Goal: Transaction & Acquisition: Purchase product/service

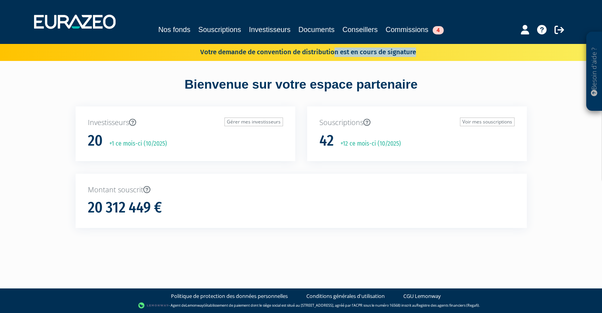
drag, startPoint x: 231, startPoint y: 55, endPoint x: 441, endPoint y: 65, distance: 210.6
click at [441, 65] on div "Besoin d'aide ? × J'ai besoin d'aide Si vous avez une question à propos du fonc…" at bounding box center [301, 128] width 602 height 256
click at [221, 28] on link "Souscriptions" at bounding box center [219, 29] width 43 height 11
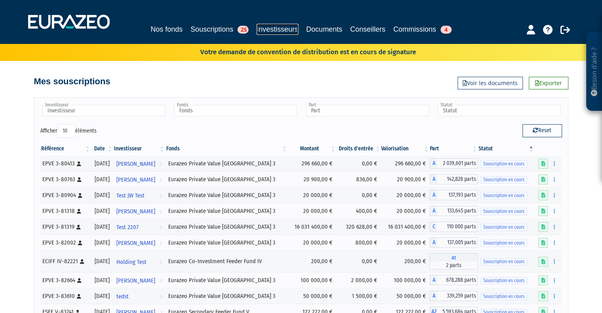
click at [282, 28] on link "Investisseurs" at bounding box center [277, 29] width 42 height 11
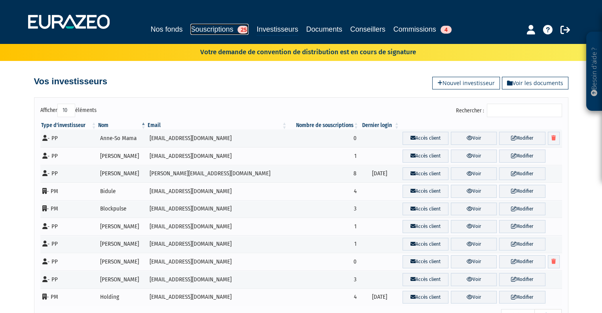
click at [210, 31] on link "Souscriptions 25" at bounding box center [219, 29] width 58 height 11
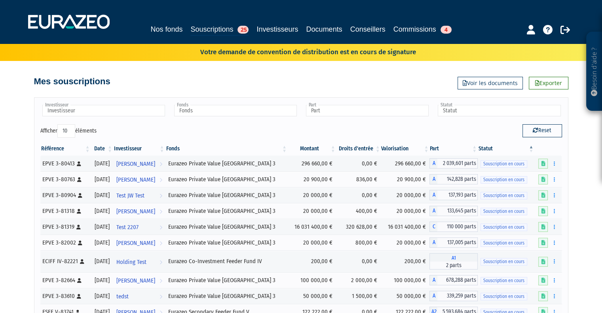
click at [390, 56] on p "Votre demande de convention de distribution est en cours de signature" at bounding box center [296, 50] width 238 height 11
click at [376, 30] on link "Conseillers" at bounding box center [367, 29] width 35 height 11
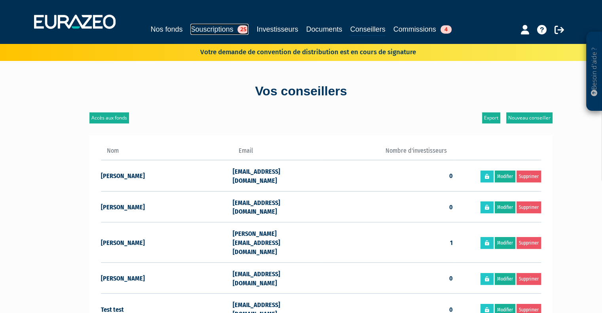
click at [206, 28] on link "Souscriptions 25" at bounding box center [219, 29] width 58 height 11
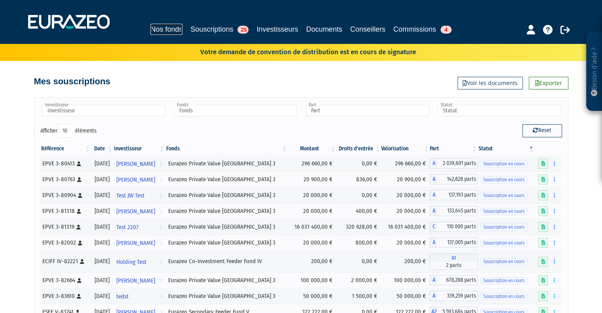
click at [150, 26] on link "Nos fonds" at bounding box center [166, 29] width 32 height 11
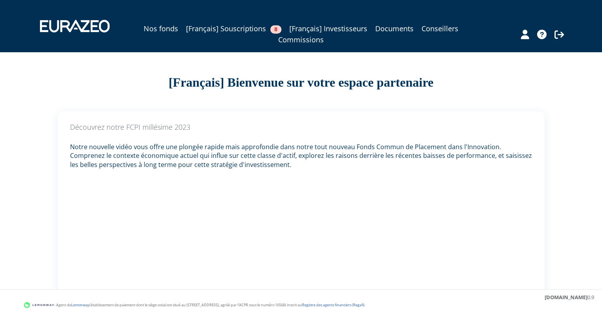
click at [144, 22] on div "Nos fonds [Français] Souscriptions 8 [Français] Investisseurs Documents Conseil…" at bounding box center [300, 26] width 545 height 38
click at [144, 29] on link "Nos fonds" at bounding box center [161, 28] width 34 height 11
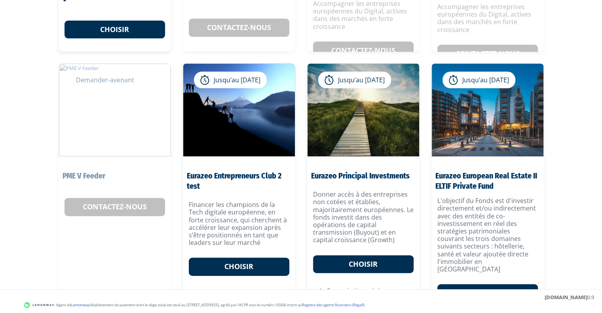
scroll to position [189, 0]
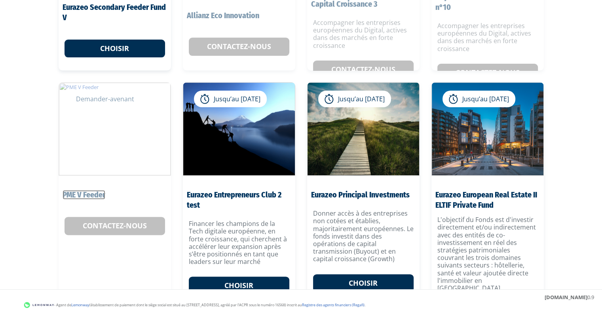
click at [85, 193] on link "PME V Feeder" at bounding box center [83, 194] width 43 height 9
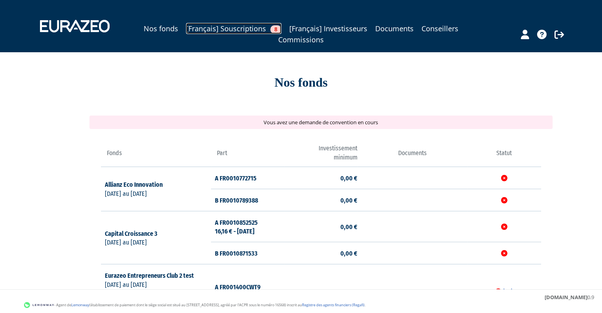
click at [224, 26] on link "[Français] Souscriptions 8" at bounding box center [233, 28] width 95 height 11
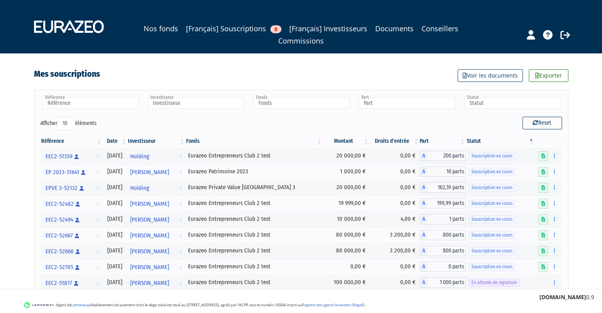
click at [555, 153] on button "button" at bounding box center [553, 156] width 9 height 10
click at [579, 155] on div "Nos fonds [Français] Souscriptions 8 [Français] Investisseurs Documents Conseil…" at bounding box center [301, 173] width 602 height 346
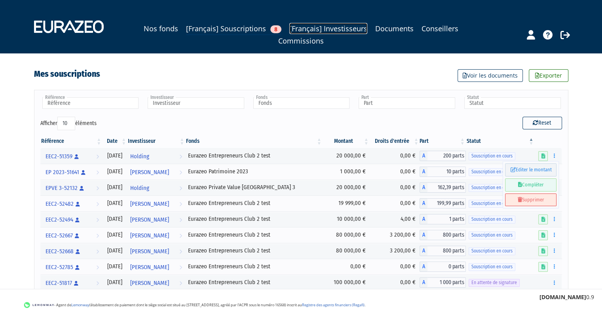
click at [345, 28] on link "[Français] Investisseurs" at bounding box center [328, 28] width 78 height 11
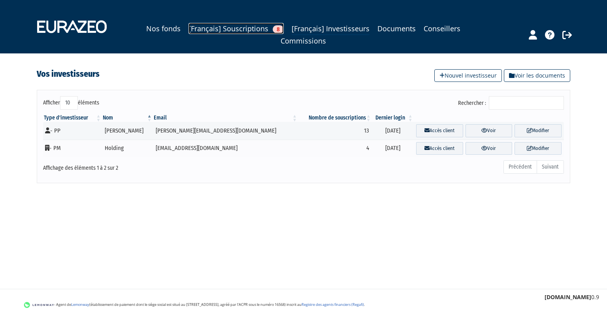
click at [233, 29] on link "[Français] Souscriptions 8" at bounding box center [236, 28] width 95 height 11
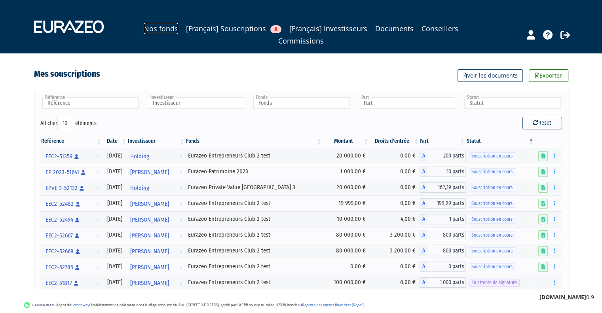
click at [158, 30] on link "Nos fonds" at bounding box center [161, 28] width 34 height 11
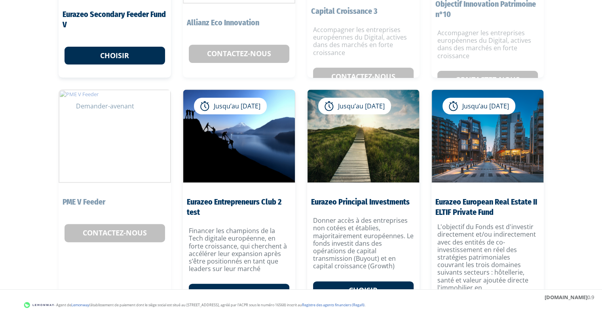
scroll to position [182, 0]
click at [128, 234] on link "Contactez-nous" at bounding box center [114, 233] width 100 height 18
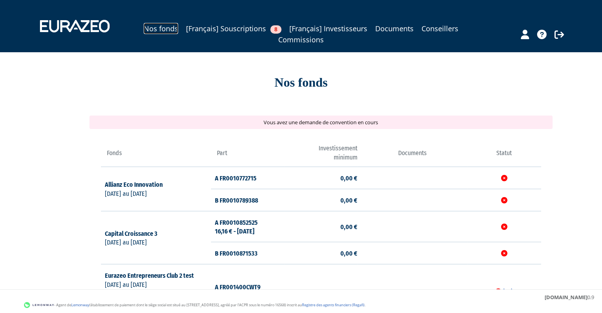
click at [151, 29] on link "Nos fonds" at bounding box center [161, 28] width 34 height 11
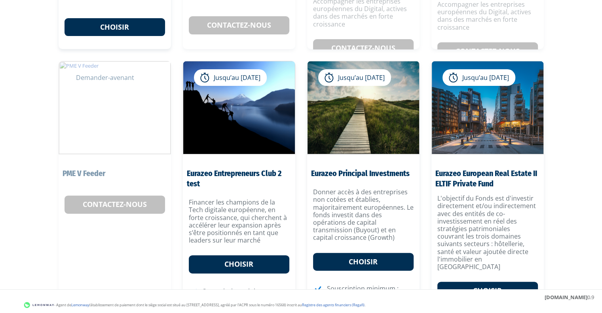
scroll to position [218, 0]
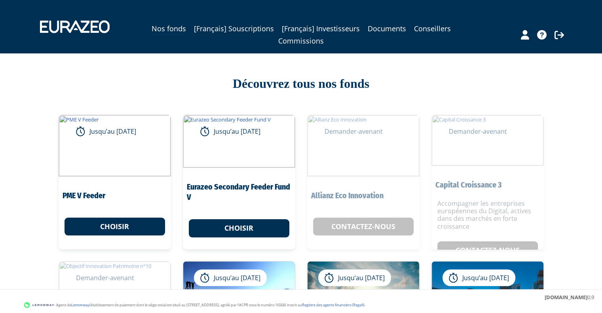
click at [113, 227] on link "Choisir" at bounding box center [114, 227] width 100 height 18
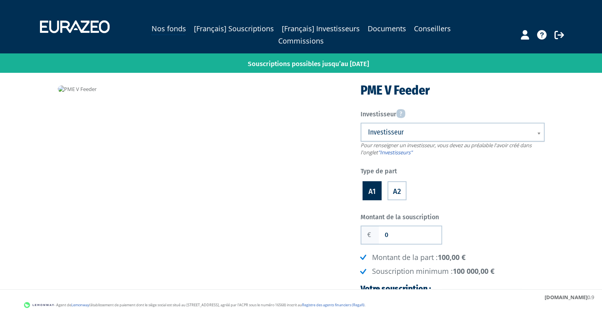
scroll to position [87, 0]
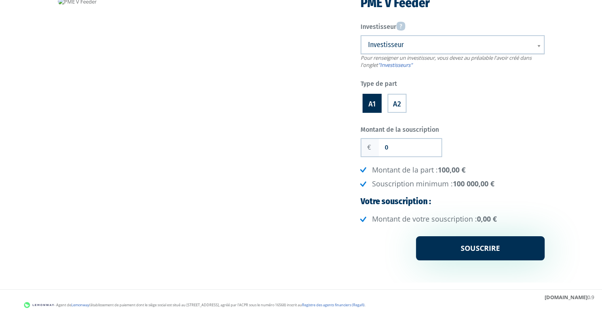
click at [397, 102] on label "A2" at bounding box center [396, 103] width 19 height 19
click at [0, 0] on input "A2" at bounding box center [0, 0] width 0 height 0
click at [372, 107] on label "A1" at bounding box center [371, 103] width 19 height 19
click at [0, 0] on input "A1" at bounding box center [0, 0] width 0 height 0
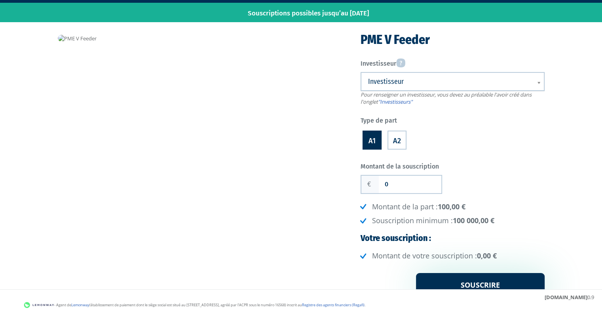
scroll to position [50, 0]
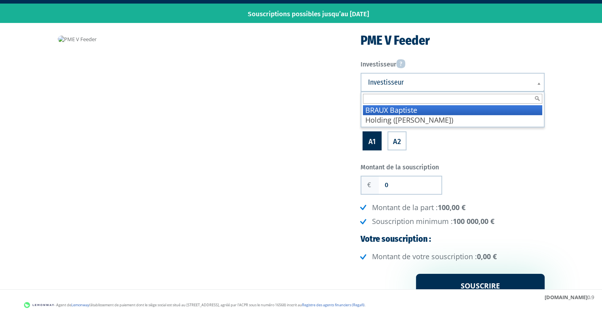
click at [432, 78] on span "Investisseur" at bounding box center [447, 82] width 159 height 9
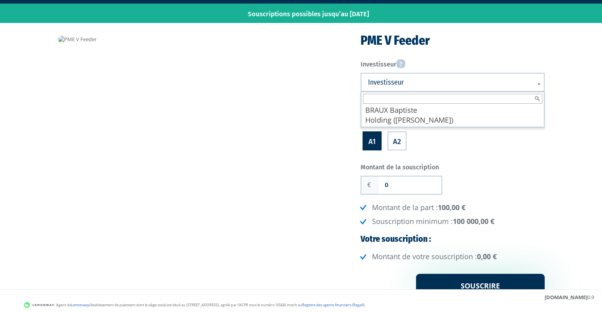
click at [486, 163] on div "Montant de la souscription 0 Nombre de parts 0 Droits d'entrée 0 100,00 €" at bounding box center [452, 229] width 184 height 138
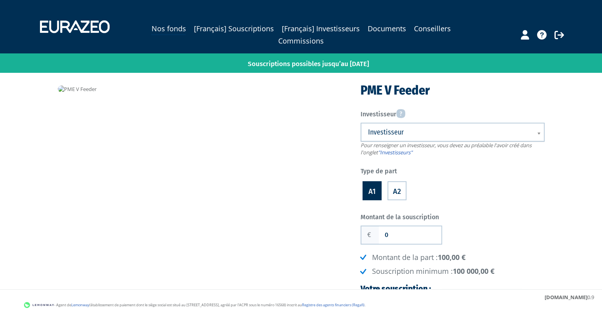
scroll to position [87, 0]
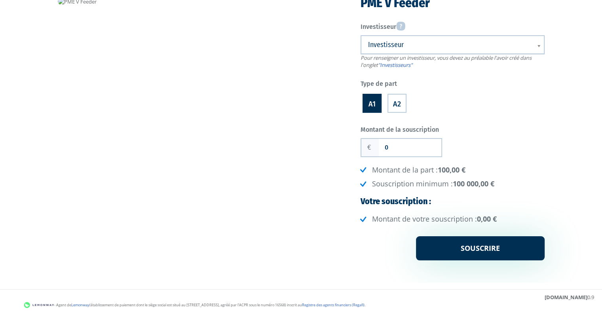
click at [42, 229] on div "Nos fonds [Français] Souscriptions [Français] Investisseurs Documents Conseille…" at bounding box center [301, 98] width 602 height 370
click at [406, 148] on input "0" at bounding box center [409, 147] width 62 height 17
click at [47, 212] on div "Nos fonds [Français] Souscriptions [Français] Investisseurs Documents Conseille…" at bounding box center [301, 98] width 602 height 370
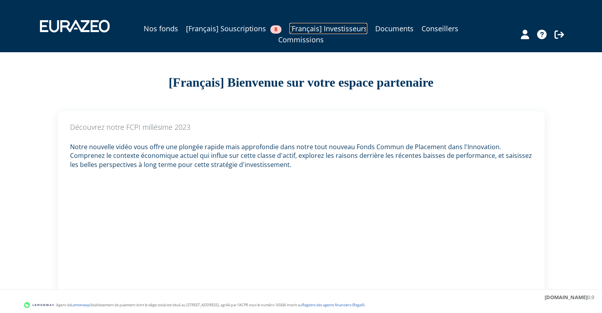
click at [334, 28] on link "[Français] Investisseurs" at bounding box center [328, 28] width 78 height 11
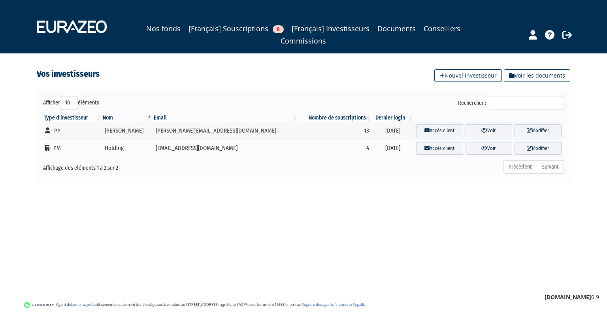
click at [484, 70] on link "Nouvel investisseur" at bounding box center [469, 75] width 68 height 13
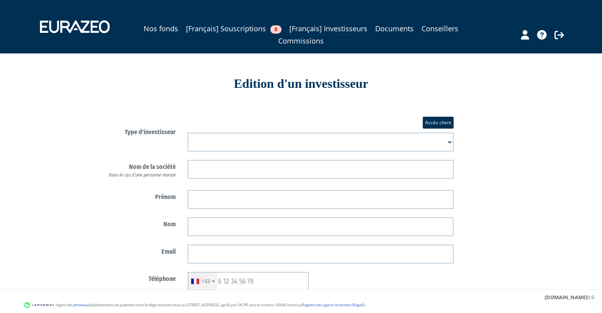
click at [214, 138] on select "Mr Mme Société" at bounding box center [320, 141] width 266 height 19
select select "1"
click at [187, 132] on select "Mr Mme Société" at bounding box center [320, 141] width 266 height 19
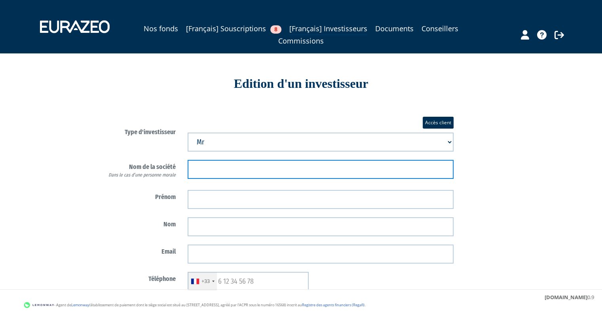
click at [222, 169] on input "text" at bounding box center [320, 169] width 266 height 19
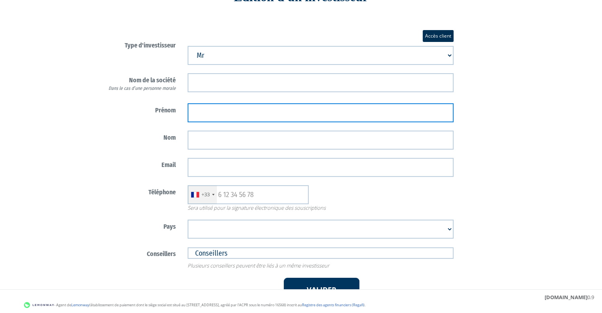
scroll to position [90, 0]
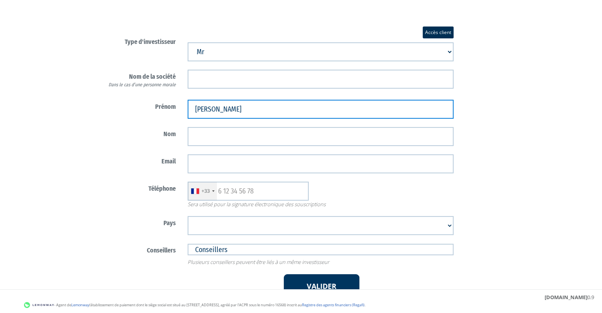
type input "Martin"
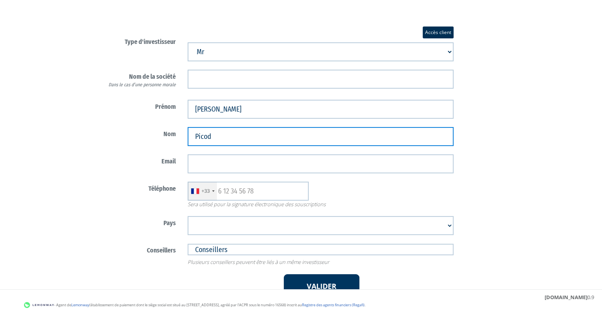
type input "Picod"
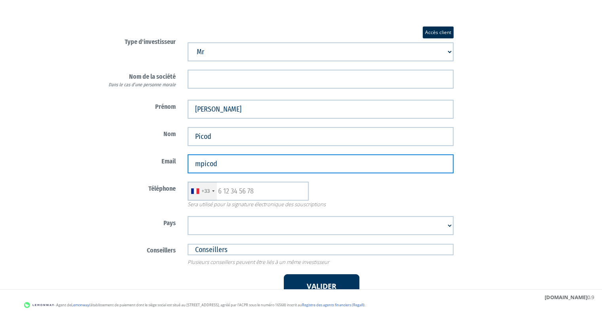
type input "mpicod@eurazeo.com"
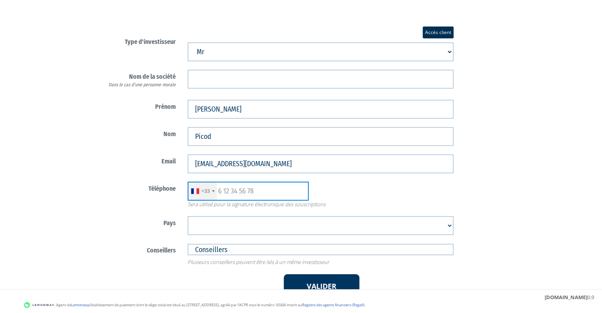
click at [233, 197] on input "text" at bounding box center [247, 191] width 121 height 19
type input "630228177"
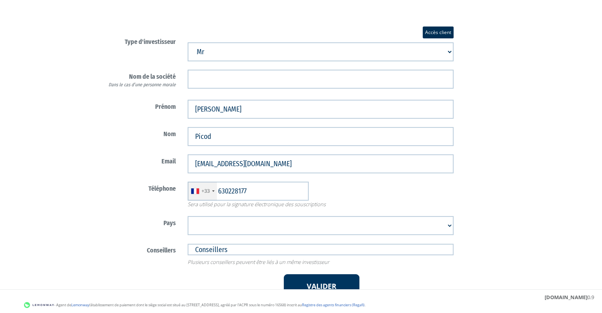
click at [220, 228] on select "Afghanistan Afrique du Sud Albanie Algérie Allemagne Andorre Angola Anguilla An…" at bounding box center [320, 225] width 266 height 19
select select "75"
click at [187, 216] on select "Afghanistan Afrique du Sud Albanie Algérie Allemagne Andorre Angola Anguilla An…" at bounding box center [320, 225] width 266 height 19
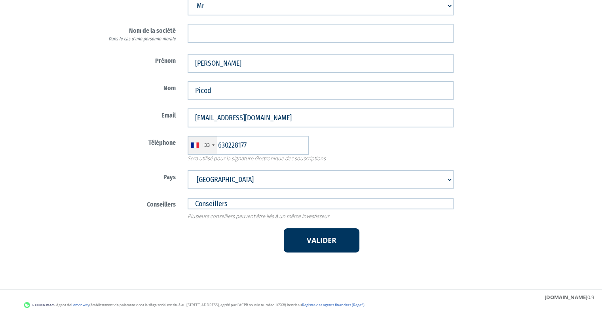
scroll to position [136, 0]
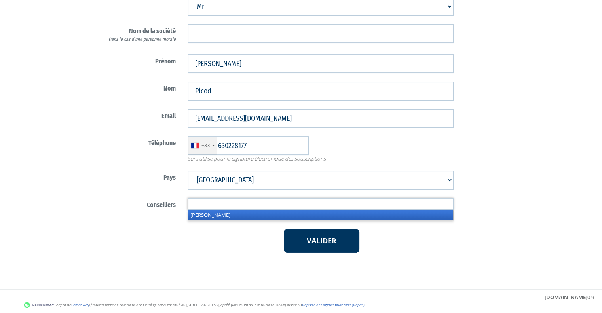
click at [234, 201] on input "text" at bounding box center [320, 203] width 266 height 11
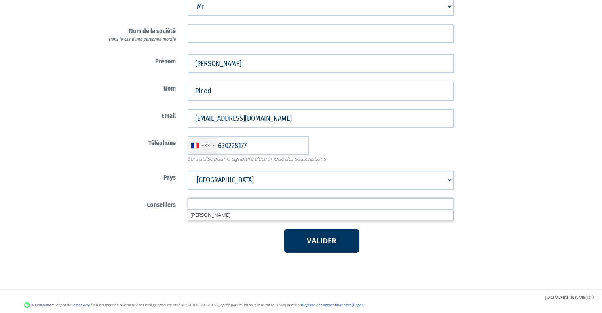
type input "Conseillers"
click at [224, 243] on div "Valider" at bounding box center [321, 241] width 278 height 24
click at [316, 235] on button "Valider" at bounding box center [322, 241] width 76 height 24
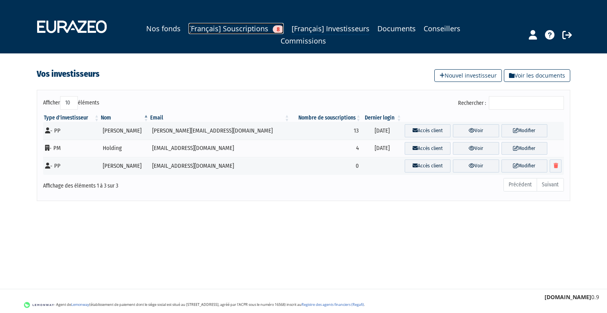
click at [249, 28] on link "[Français] Souscriptions 8" at bounding box center [236, 28] width 95 height 11
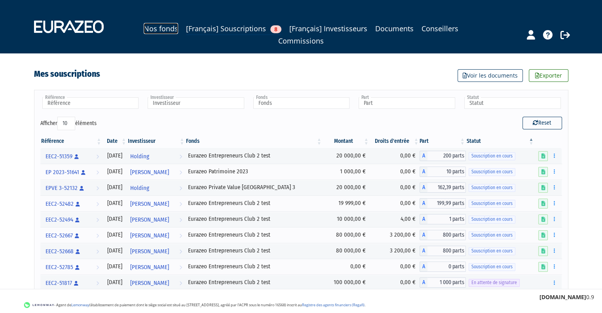
click at [150, 26] on link "Nos fonds" at bounding box center [161, 28] width 34 height 11
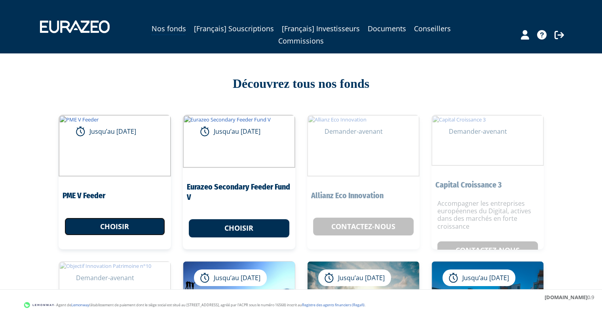
click at [107, 228] on link "Choisir" at bounding box center [114, 227] width 100 height 18
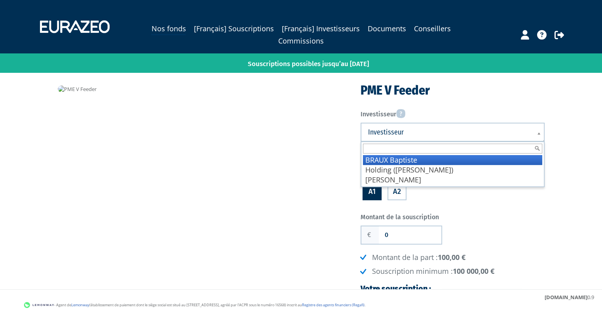
click at [397, 124] on link "Investisseur" at bounding box center [452, 132] width 184 height 19
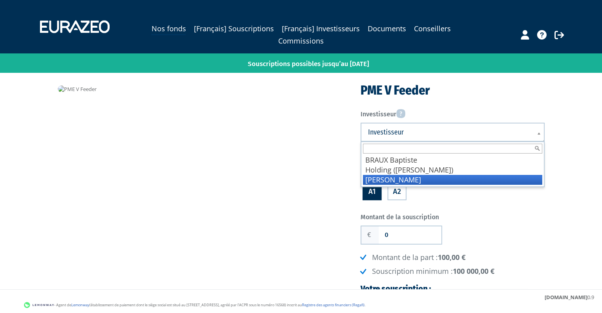
click at [401, 179] on li "Picod Martin" at bounding box center [452, 180] width 179 height 10
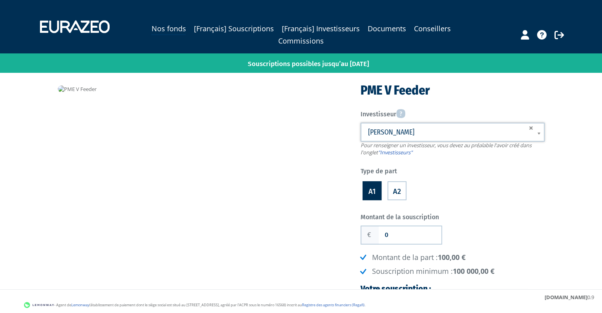
scroll to position [65, 0]
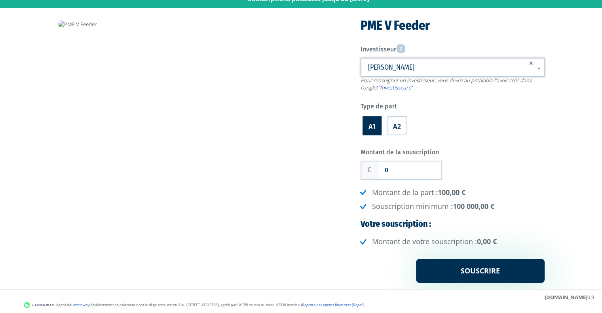
click at [399, 130] on label "A2" at bounding box center [396, 125] width 19 height 19
click at [0, 0] on input "A2" at bounding box center [0, 0] width 0 height 0
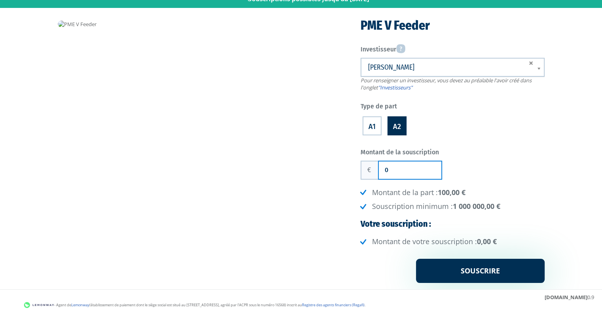
click at [397, 169] on input "0" at bounding box center [409, 169] width 62 height 17
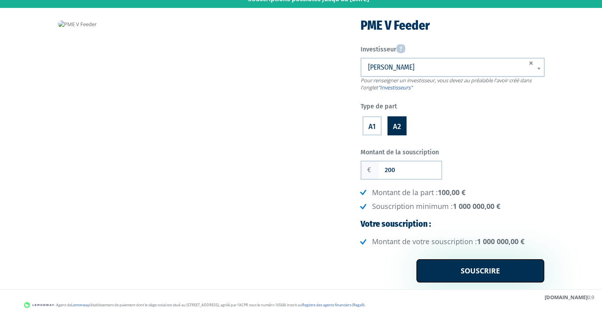
click at [496, 269] on input "Souscrire" at bounding box center [480, 271] width 129 height 25
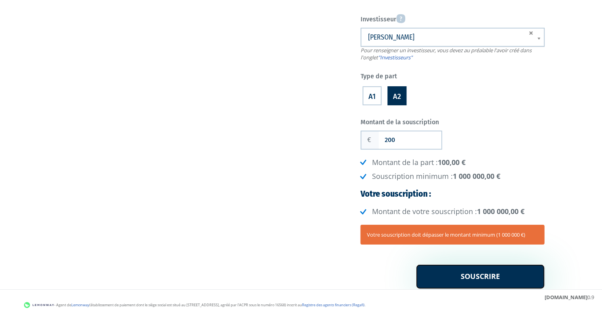
scroll to position [98, 0]
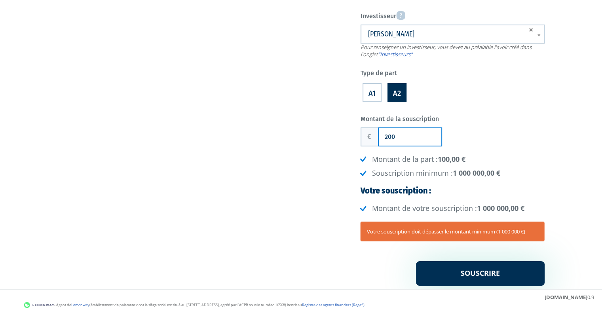
drag, startPoint x: 400, startPoint y: 134, endPoint x: 348, endPoint y: 138, distance: 52.0
click at [348, 138] on div "Jusqu’au 24/11/2025 PME V Feeder Investisseur Pour renseigner un investisseur, …" at bounding box center [301, 136] width 498 height 299
type input "1 000 000"
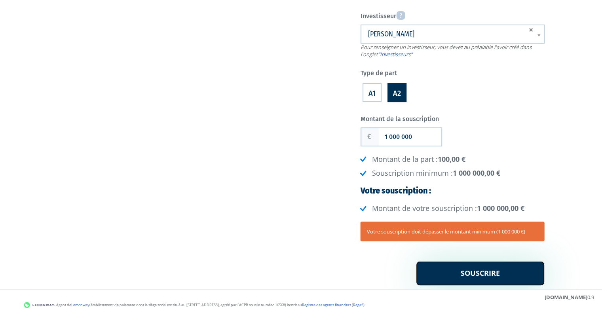
click at [443, 274] on input "Souscrire" at bounding box center [480, 273] width 129 height 25
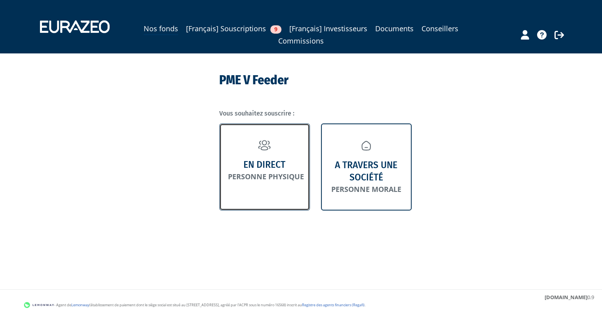
click at [289, 161] on link "En direct Personne physique" at bounding box center [264, 166] width 91 height 87
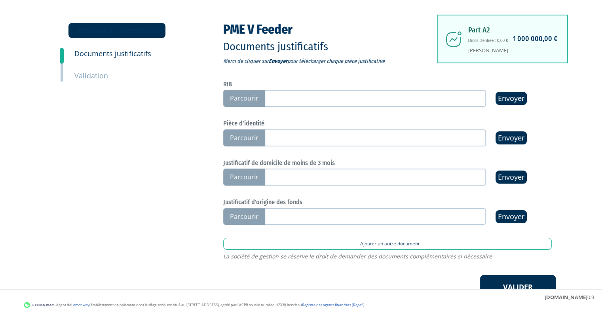
scroll to position [35, 0]
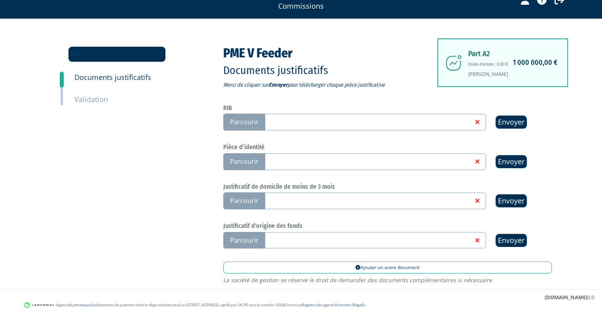
click at [296, 118] on link at bounding box center [368, 121] width 210 height 8
click at [0, 0] on input "Parcourir" at bounding box center [0, 0] width 0 height 0
click at [335, 120] on link at bounding box center [368, 121] width 210 height 8
click at [0, 0] on input "Parcourir" at bounding box center [0, 0] width 0 height 0
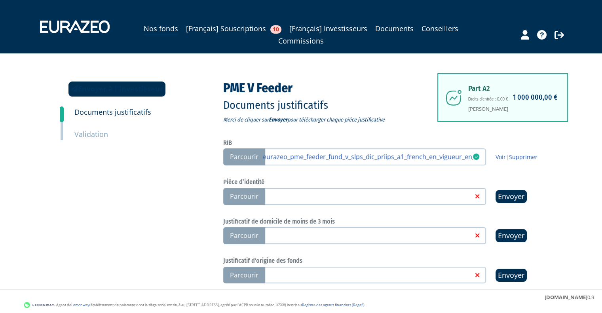
click at [297, 196] on link at bounding box center [368, 196] width 210 height 8
click at [0, 0] on input "Parcourir" at bounding box center [0, 0] width 0 height 0
click at [297, 237] on link at bounding box center [368, 235] width 210 height 8
click at [0, 0] on input "Parcourir" at bounding box center [0, 0] width 0 height 0
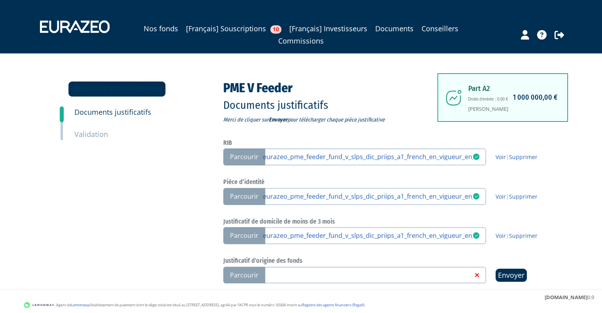
click at [301, 272] on link at bounding box center [368, 275] width 210 height 8
click at [0, 0] on input "Parcourir" at bounding box center [0, 0] width 0 height 0
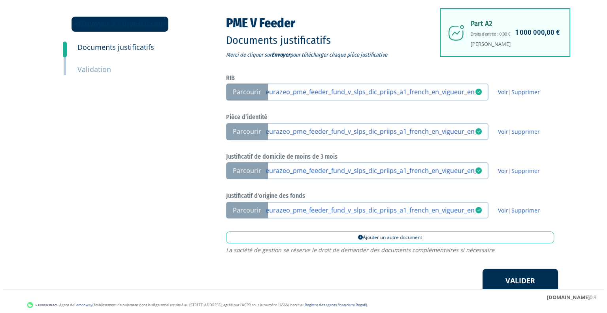
scroll to position [95, 0]
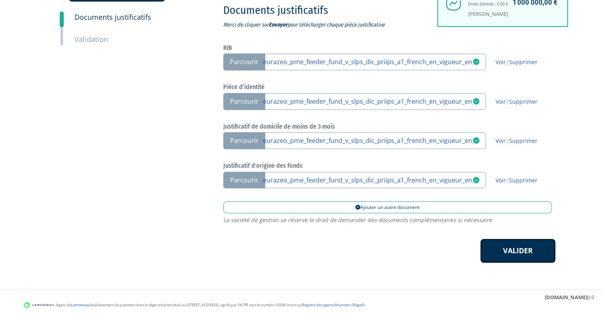
click at [507, 249] on link "Valider" at bounding box center [518, 250] width 76 height 25
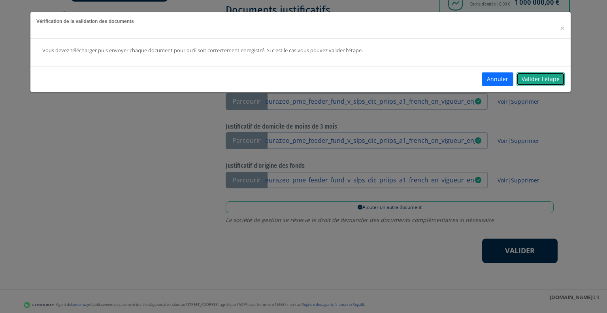
click at [530, 74] on link "Valider l'étape" at bounding box center [541, 78] width 48 height 13
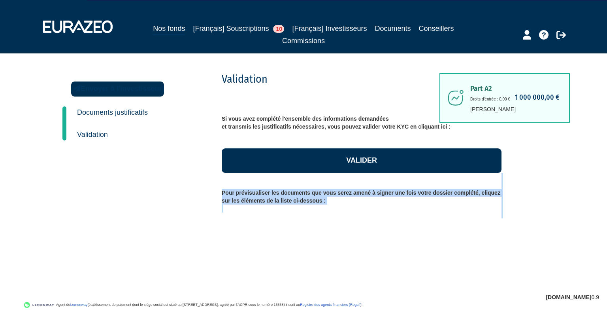
drag, startPoint x: 388, startPoint y: 197, endPoint x: 388, endPoint y: 265, distance: 68.4
click at [388, 265] on html "Nos fonds [Français] Souscriptions 10 [[DEMOGRAPHIC_DATA]] Investisseurs Docume…" at bounding box center [303, 139] width 607 height 278
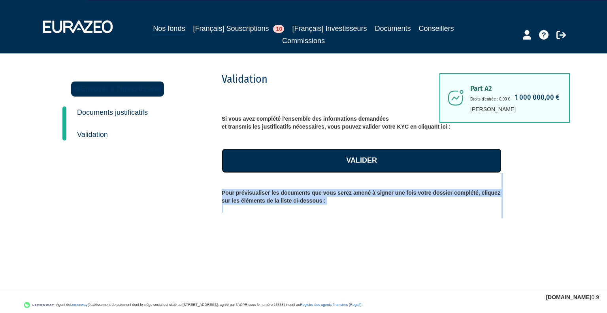
click at [343, 163] on link "Valider" at bounding box center [362, 160] width 280 height 25
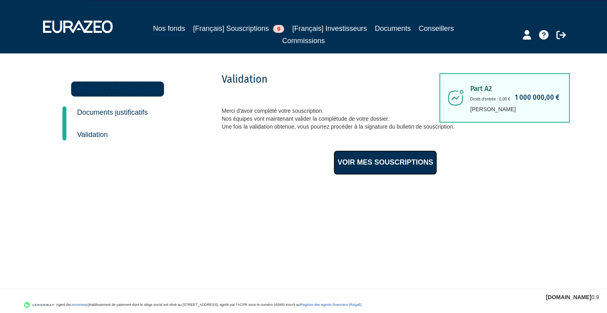
click at [381, 161] on link "Voir mes souscriptions" at bounding box center [386, 162] width 104 height 25
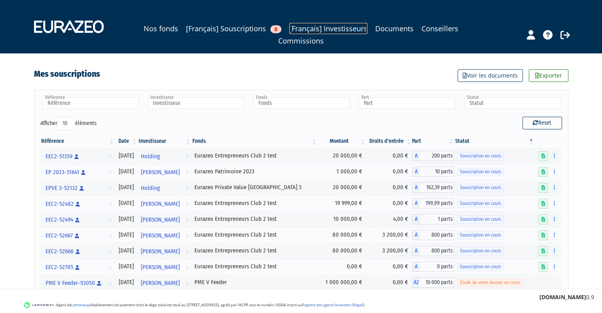
click at [348, 30] on link "[Français] Investisseurs" at bounding box center [328, 28] width 78 height 11
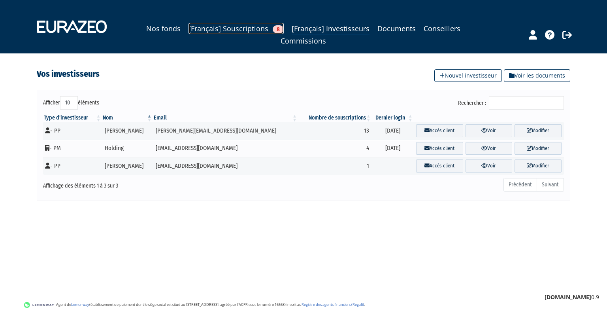
click at [237, 31] on link "[Français] Souscriptions 8" at bounding box center [236, 28] width 95 height 11
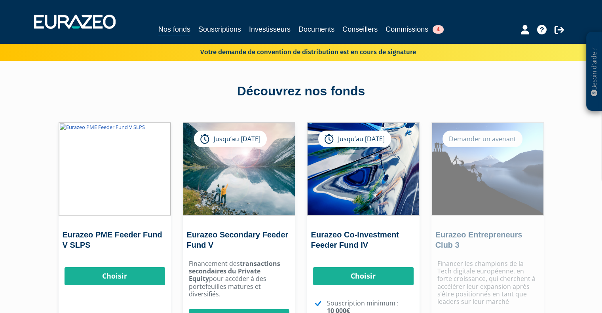
scroll to position [67, 0]
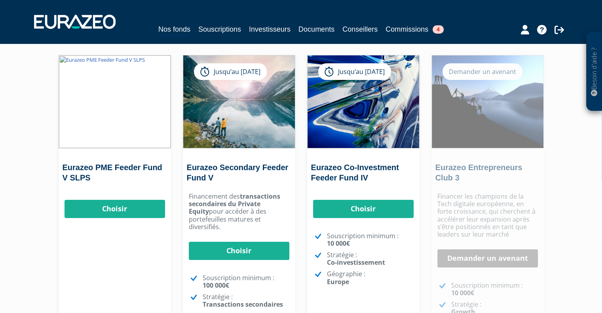
click at [139, 261] on div "Eurazeo PME Feeder Fund V SLPS [GEOGRAPHIC_DATA] [GEOGRAPHIC_DATA]" at bounding box center [115, 219] width 112 height 329
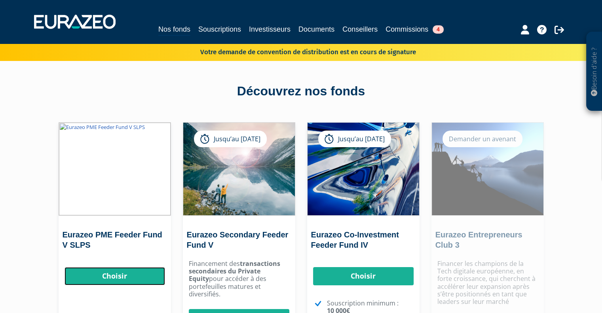
click at [105, 276] on link "Choisir" at bounding box center [114, 276] width 100 height 18
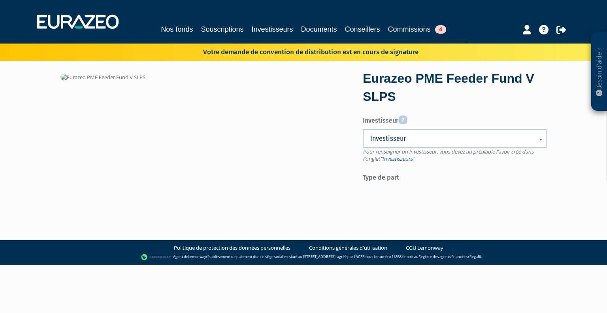
click at [382, 148] on span "Pour renseigner un investisseur, vous devez au préalable l'avoir créé dans l'on…" at bounding box center [448, 155] width 171 height 15
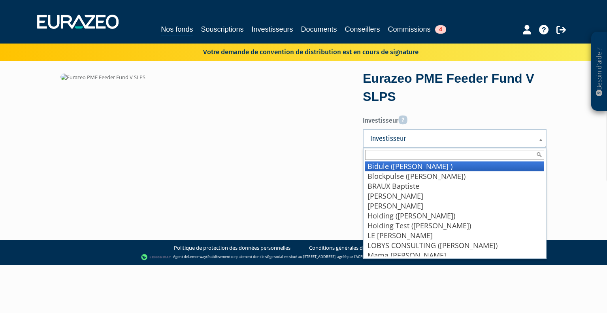
click at [394, 140] on span "Investisseur" at bounding box center [450, 138] width 159 height 9
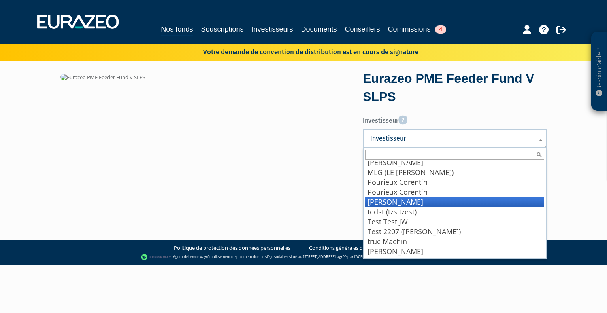
scroll to position [102, 0]
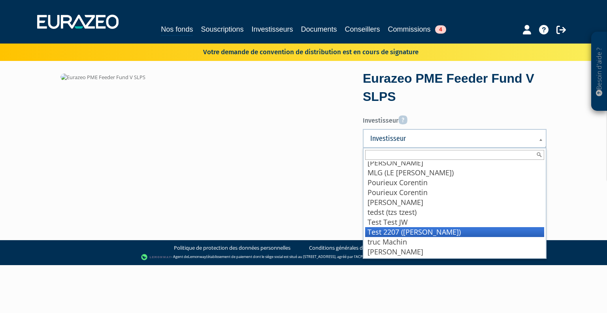
click at [429, 232] on li "Test 2207 ([PERSON_NAME])" at bounding box center [454, 232] width 179 height 10
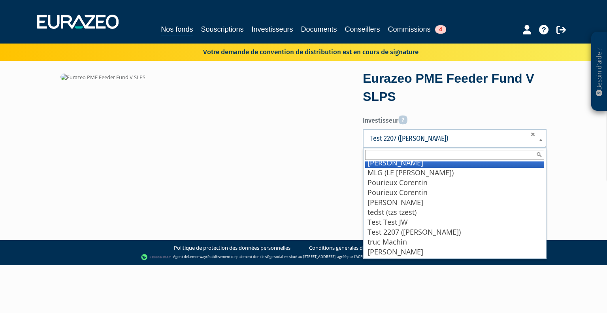
scroll to position [99, 0]
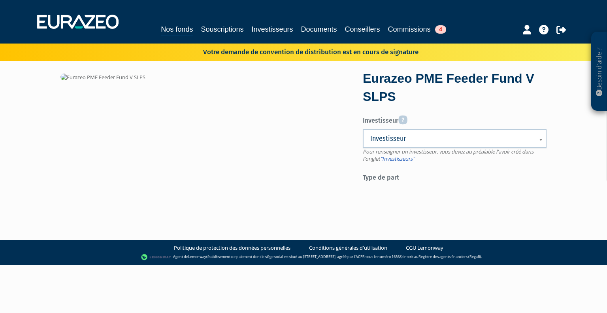
click at [329, 180] on div "Eurazeo PME Feeder Fund V SLPS Investisseur Pour renseigner un investisseur, vo…" at bounding box center [304, 129] width 498 height 113
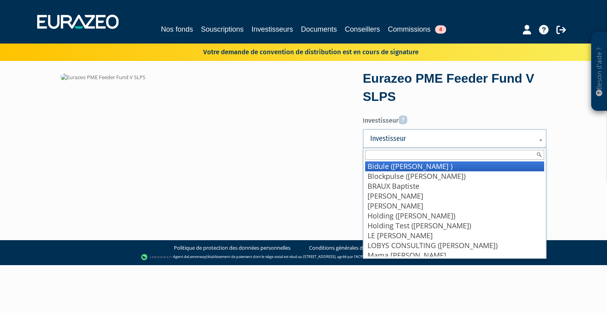
click at [408, 139] on span "Investisseur" at bounding box center [450, 138] width 159 height 9
click at [407, 167] on li "Bidule (Wadouachi Ines )" at bounding box center [454, 166] width 179 height 10
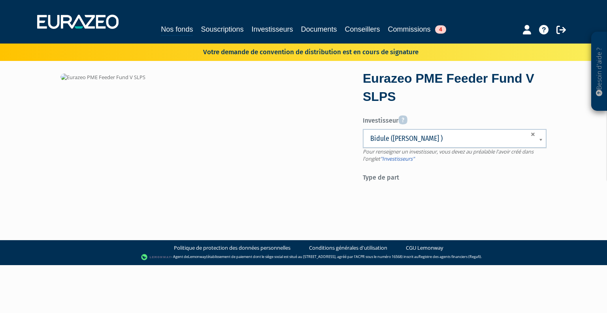
drag, startPoint x: 407, startPoint y: 170, endPoint x: 405, endPoint y: 224, distance: 53.4
click at [405, 224] on body "Besoin d'aide ? × J'ai besoin d'aide Si vous avez une question à propos du fonc…" at bounding box center [303, 132] width 607 height 265
click at [104, 152] on div "Eurazeo PME Feeder Fund V SLPS Investisseur Bidule (Wadouachi Ines ) Blockpulse…" at bounding box center [304, 129] width 498 height 113
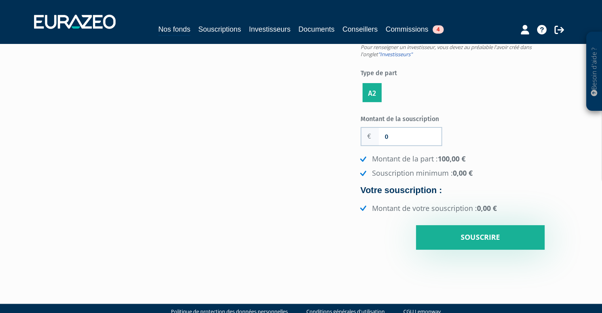
scroll to position [104, 0]
click at [397, 135] on input "0" at bounding box center [409, 136] width 62 height 17
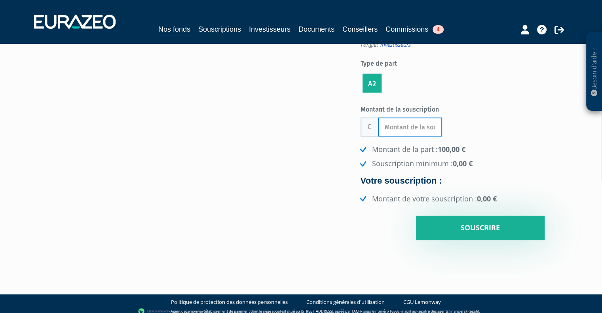
scroll to position [119, 0]
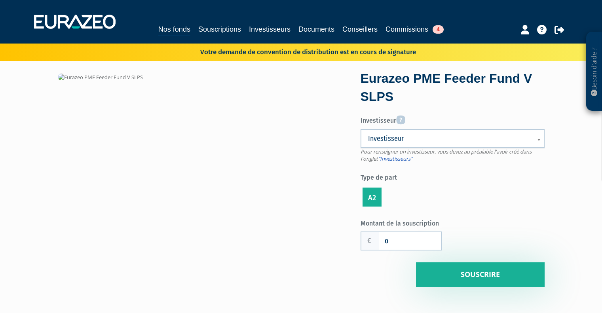
scroll to position [52, 0]
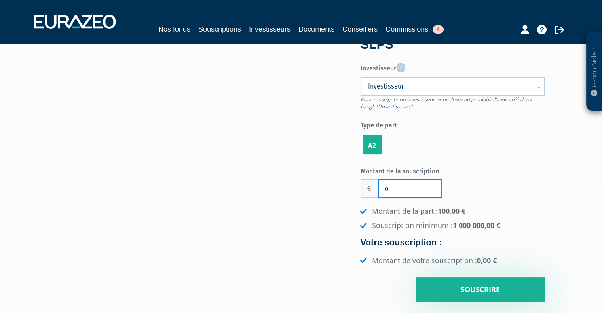
click at [397, 190] on input "0" at bounding box center [409, 188] width 62 height 17
type input "1 000 000"
click at [455, 282] on input "Souscrire" at bounding box center [480, 289] width 129 height 25
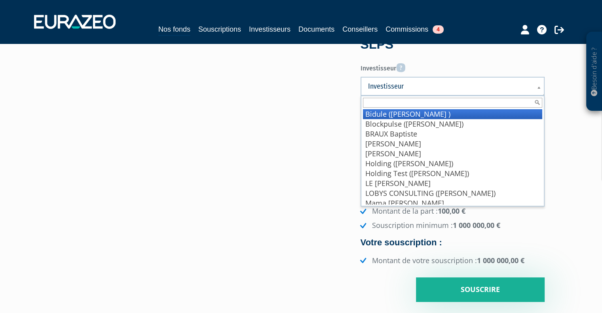
click at [439, 89] on span "Investisseur" at bounding box center [447, 85] width 159 height 9
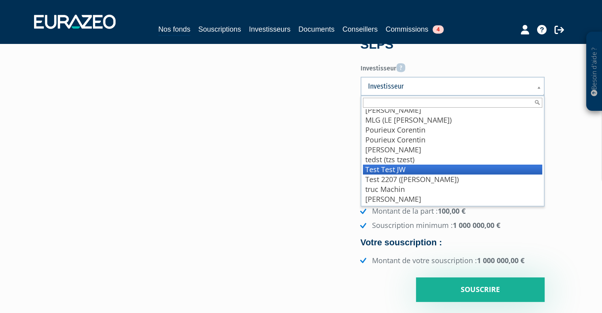
scroll to position [102, 0]
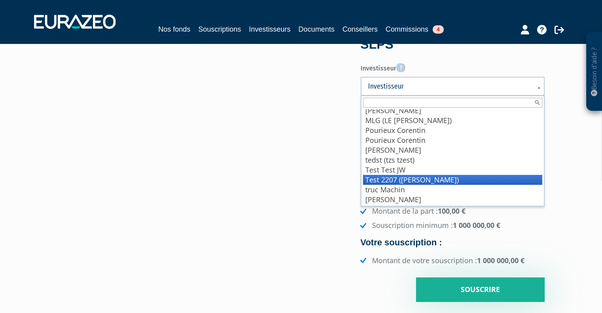
click at [432, 177] on li "Test 2207 (Wadouachi Inès)" at bounding box center [452, 180] width 179 height 10
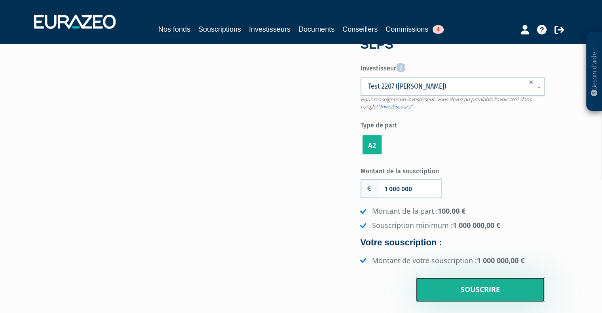
click at [467, 281] on input "Souscrire" at bounding box center [480, 289] width 129 height 25
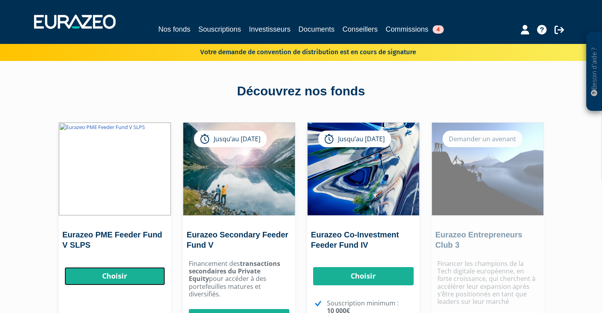
click at [113, 269] on link "Choisir" at bounding box center [114, 276] width 100 height 18
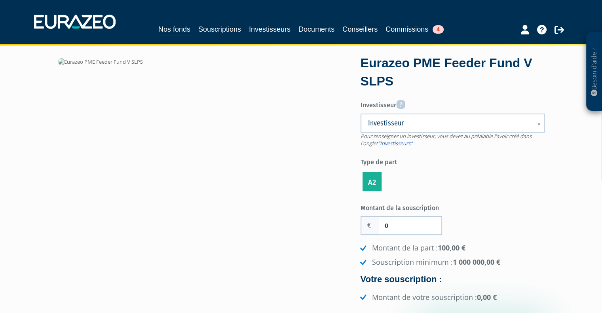
scroll to position [17, 0]
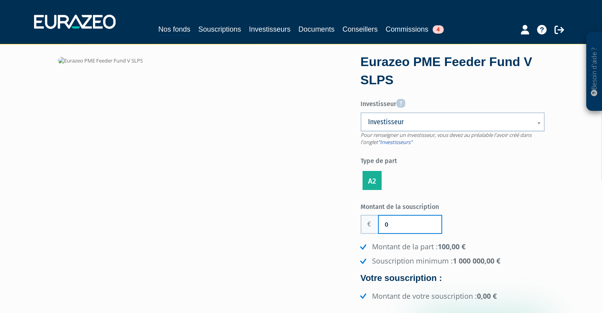
click at [410, 219] on input "0" at bounding box center [409, 224] width 62 height 17
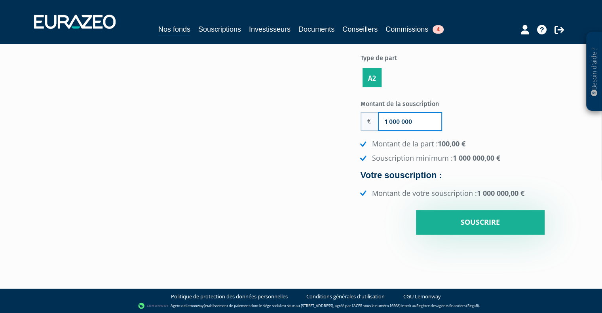
scroll to position [119, 0]
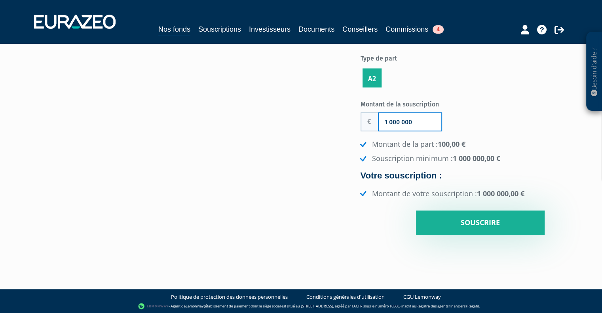
type input "1 000 000"
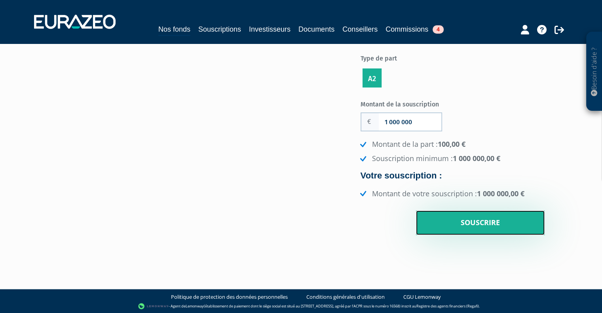
click at [460, 224] on input "Souscrire" at bounding box center [480, 222] width 129 height 25
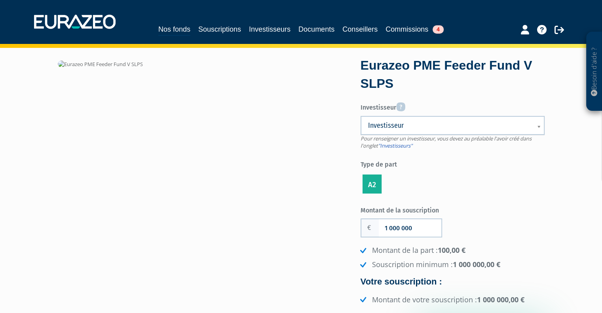
scroll to position [6, 0]
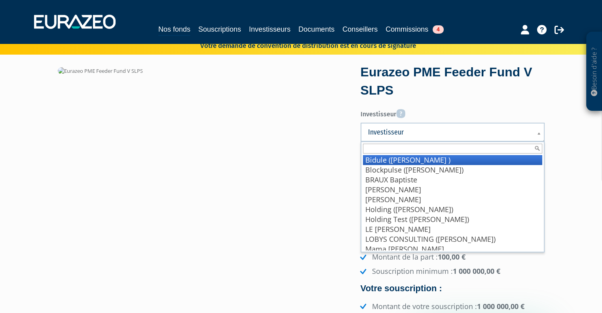
click at [429, 136] on link "Investisseur" at bounding box center [452, 132] width 184 height 19
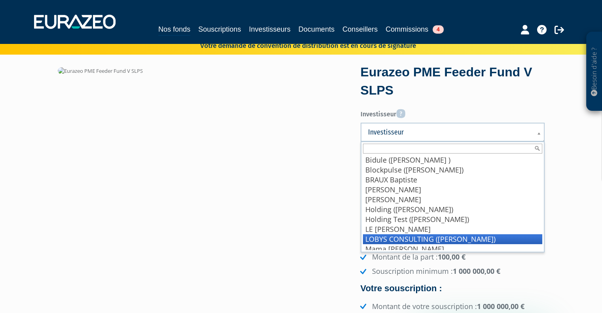
scroll to position [103, 0]
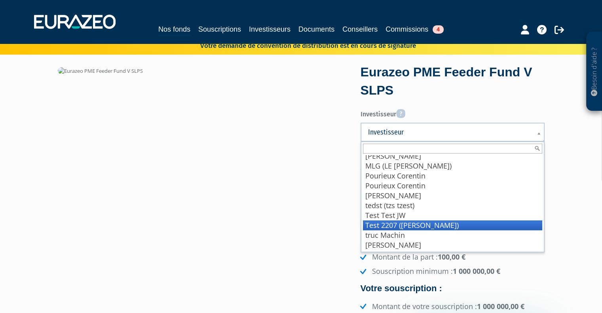
click at [446, 224] on li "Test 2207 ([PERSON_NAME])" at bounding box center [452, 225] width 179 height 10
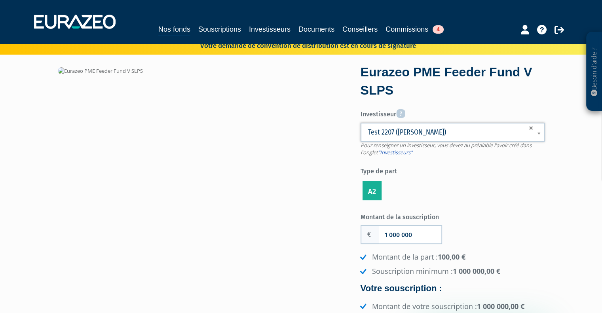
scroll to position [119, 0]
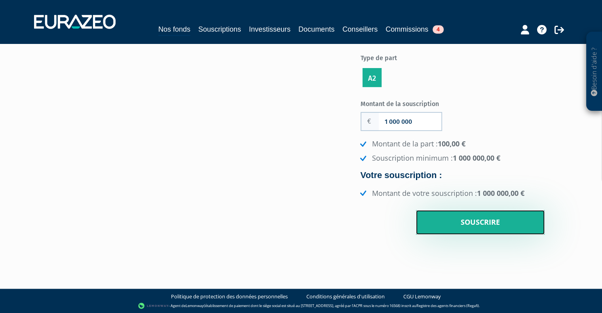
click at [473, 220] on input "Souscrire" at bounding box center [480, 222] width 129 height 25
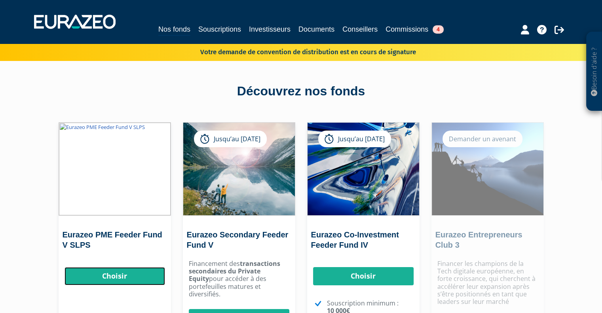
click at [111, 277] on link "Choisir" at bounding box center [114, 276] width 100 height 18
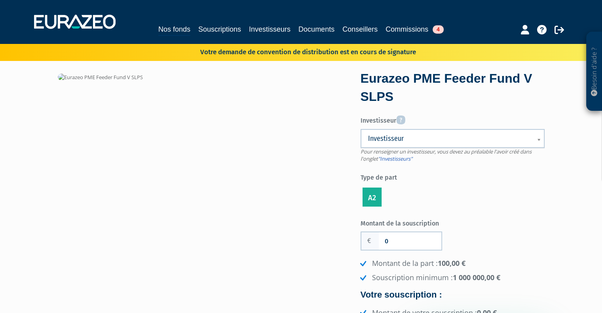
click at [38, 222] on div "Besoin d'aide ? × J'ai besoin d'aide Si vous avez une question à propos du fonc…" at bounding box center [301, 188] width 602 height 376
click at [164, 27] on link "Nos fonds" at bounding box center [174, 30] width 32 height 12
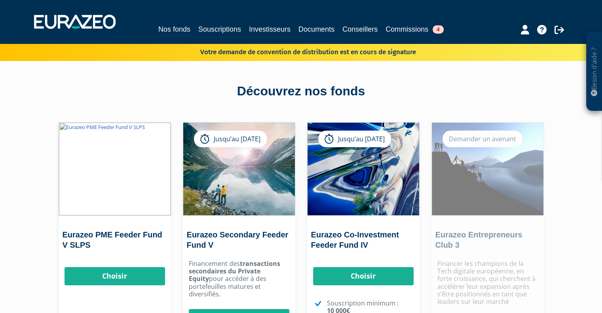
click at [123, 277] on link "Choisir" at bounding box center [114, 276] width 100 height 18
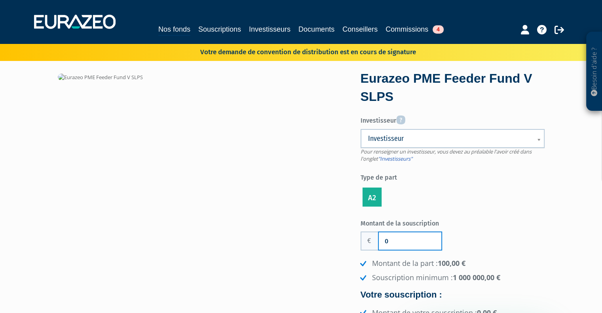
click at [422, 238] on input "0" at bounding box center [409, 240] width 62 height 17
type input "1 000 000"
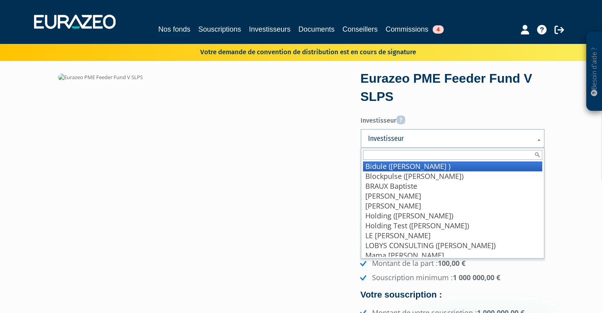
click at [423, 139] on span "Investisseur" at bounding box center [447, 138] width 159 height 9
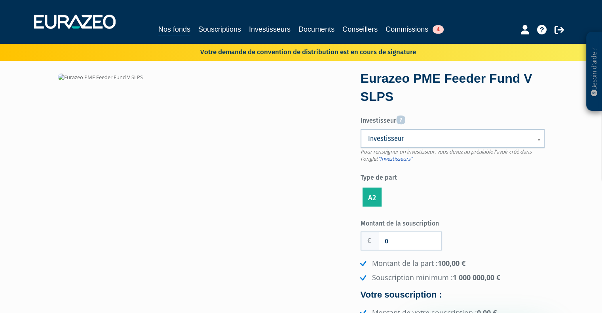
click at [429, 138] on span "Investisseur" at bounding box center [447, 138] width 159 height 9
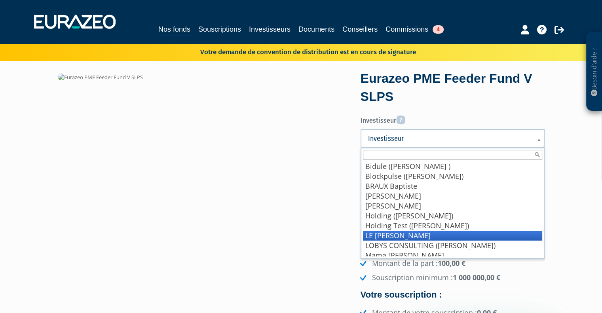
scroll to position [103, 0]
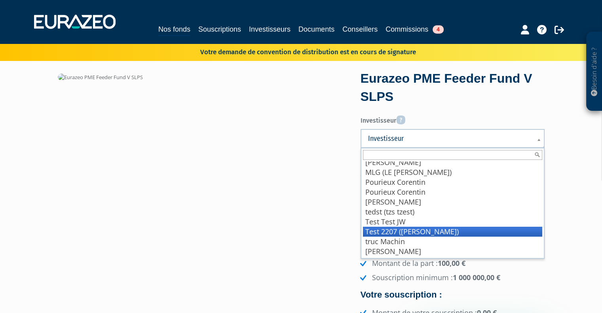
click at [456, 229] on li "Test 2207 (Wadouachi Inès)" at bounding box center [452, 232] width 179 height 10
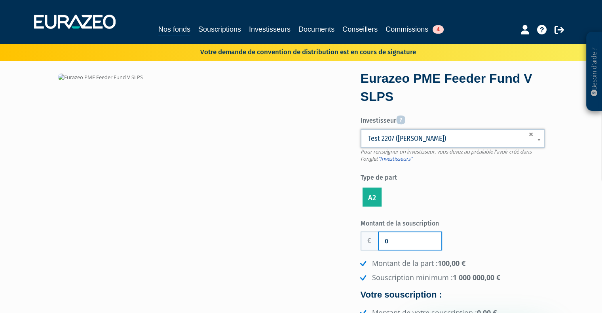
click at [416, 238] on input "0" at bounding box center [409, 240] width 62 height 17
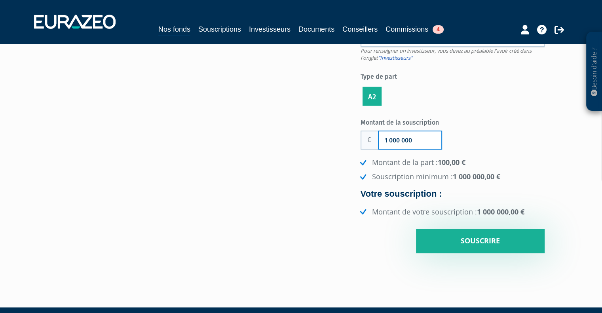
scroll to position [119, 0]
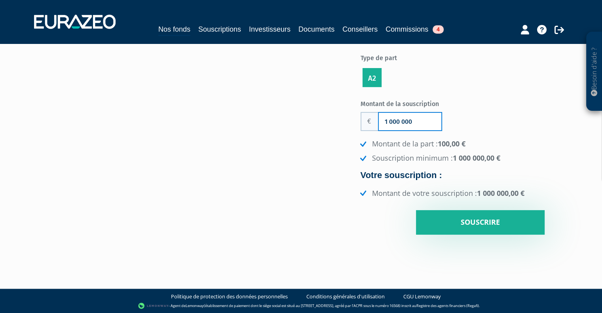
type input "1 000 000"
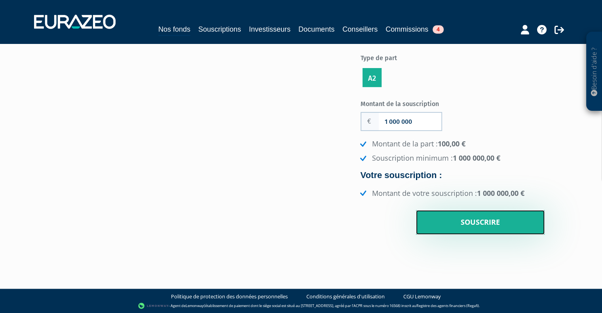
click at [469, 231] on input "Souscrire" at bounding box center [480, 222] width 129 height 25
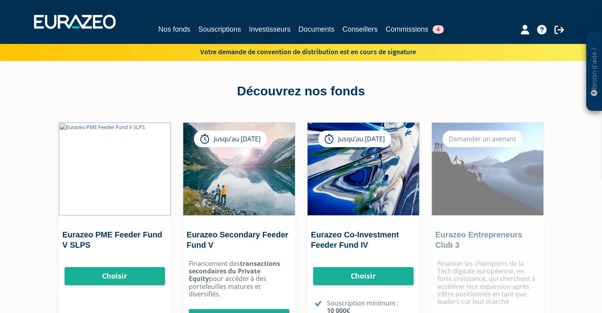
click at [99, 282] on link "Choisir" at bounding box center [114, 276] width 100 height 18
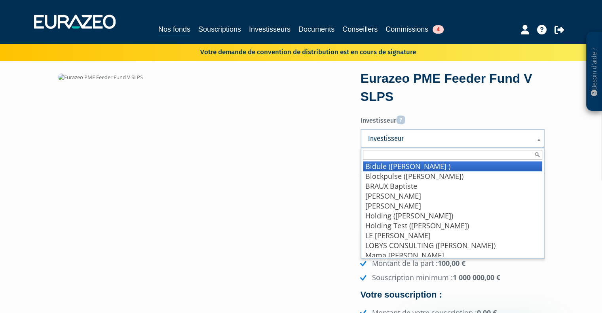
drag, startPoint x: 411, startPoint y: 132, endPoint x: 438, endPoint y: 270, distance: 139.9
click at [438, 270] on form "Eurazeo PME Feeder Fund V SLPS Investisseur Pour renseigner un investisseur, vo…" at bounding box center [452, 212] width 184 height 284
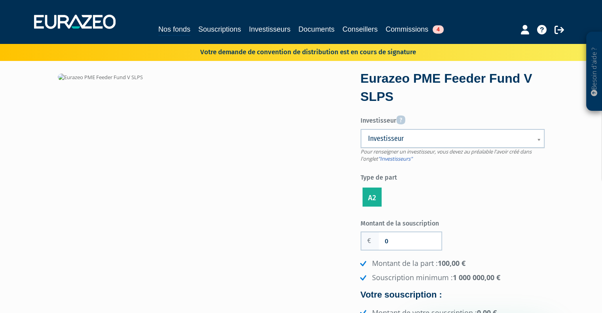
click at [451, 138] on span "Investisseur" at bounding box center [447, 138] width 159 height 9
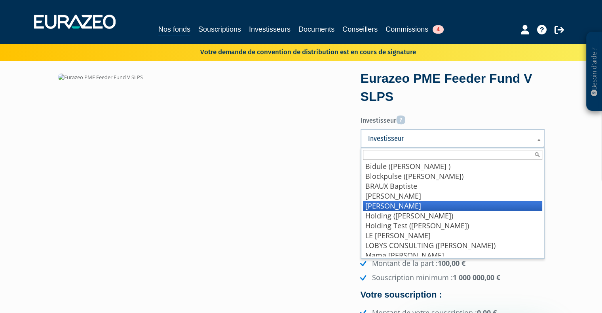
scroll to position [103, 0]
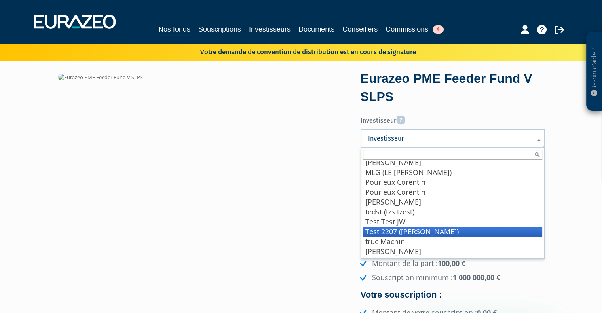
click at [413, 229] on li "Test 2207 ([PERSON_NAME])" at bounding box center [452, 232] width 179 height 10
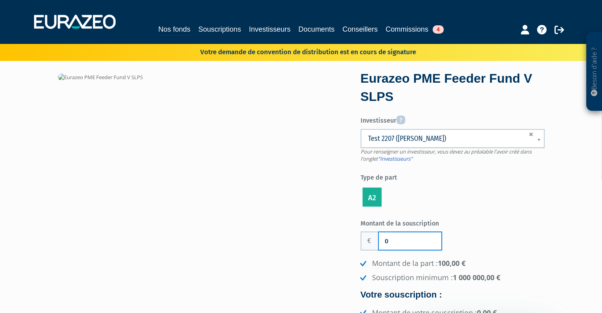
click at [395, 241] on input "0" at bounding box center [409, 240] width 62 height 17
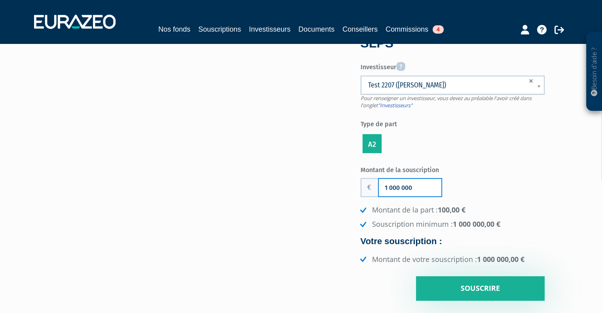
scroll to position [51, 0]
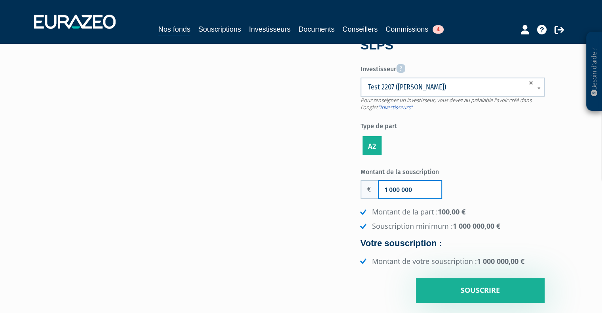
type input "1 000 000"
click at [241, 291] on div "Eurazeo PME Feeder Fund V SLPS Investisseur Pour renseigner un investisseur, vo…" at bounding box center [301, 161] width 498 height 281
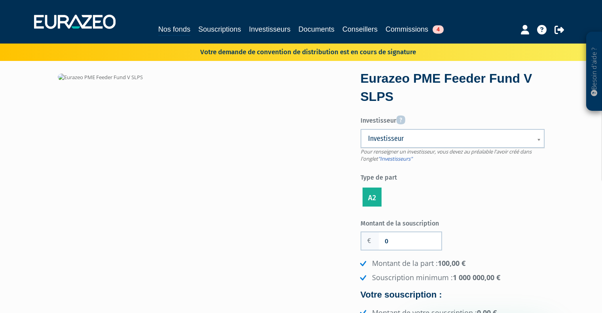
scroll to position [49, 0]
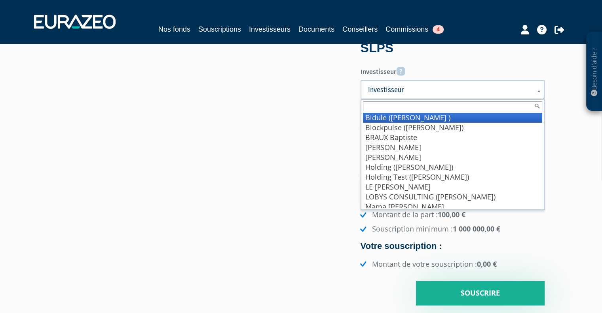
click at [441, 90] on span "Investisseur" at bounding box center [447, 89] width 159 height 9
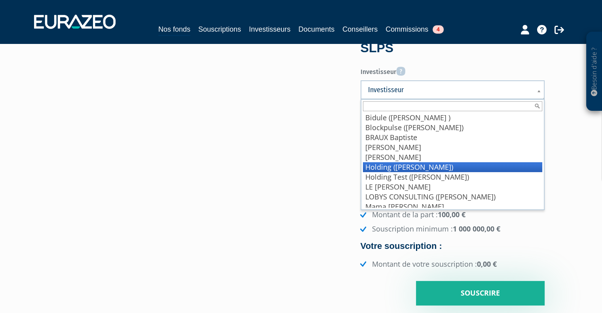
scroll to position [103, 0]
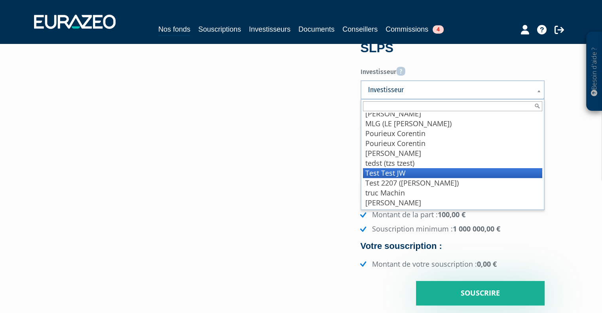
click at [447, 176] on li "Test Test JW" at bounding box center [452, 173] width 179 height 10
drag, startPoint x: 438, startPoint y: 81, endPoint x: 431, endPoint y: 172, distance: 90.8
click at [431, 99] on div "Test Test JW Bidule ([PERSON_NAME] ) Blockpulse ([PERSON_NAME]) [PERSON_NAME] D…" at bounding box center [452, 89] width 184 height 19
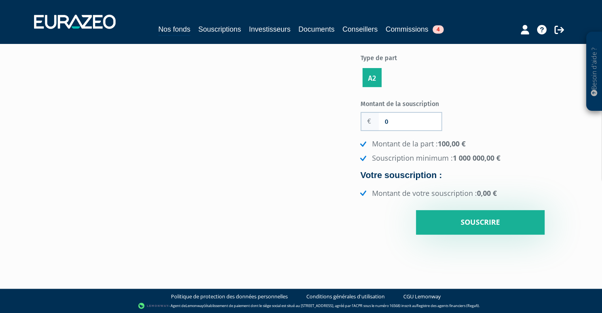
scroll to position [10, 0]
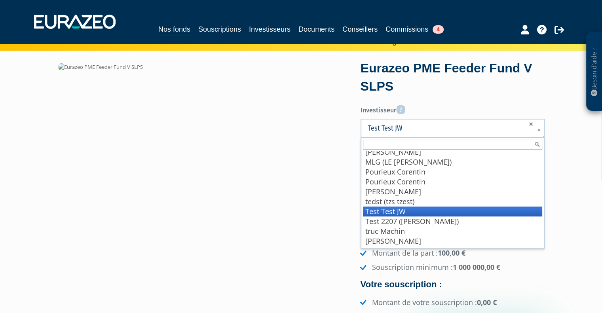
click at [457, 125] on span "Test Test JW" at bounding box center [445, 127] width 154 height 9
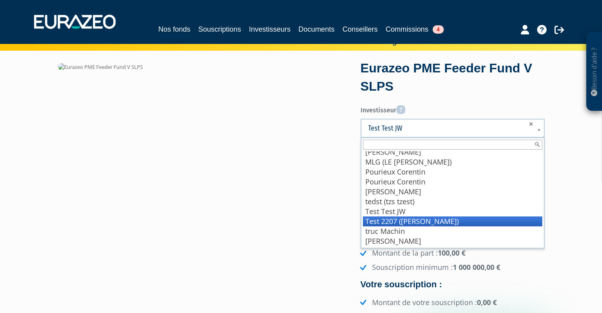
click at [441, 221] on li "Test 2207 ([PERSON_NAME])" at bounding box center [452, 221] width 179 height 10
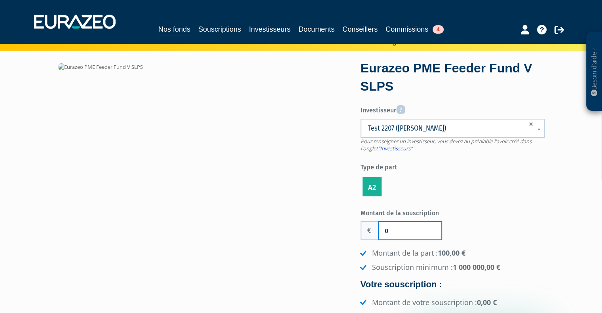
click at [399, 227] on input "0" at bounding box center [409, 230] width 62 height 17
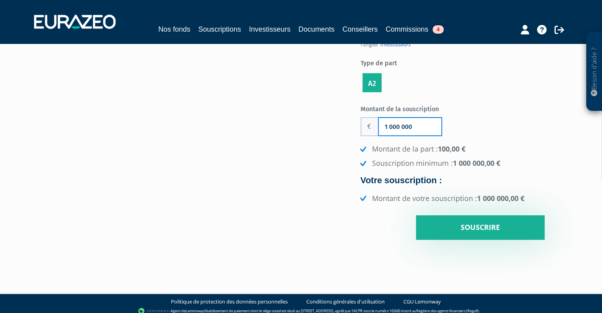
scroll to position [119, 0]
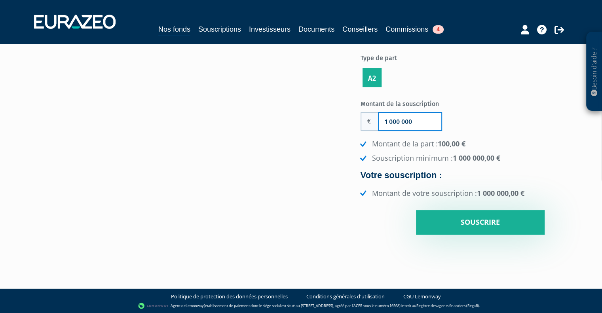
type input "1 000 000"
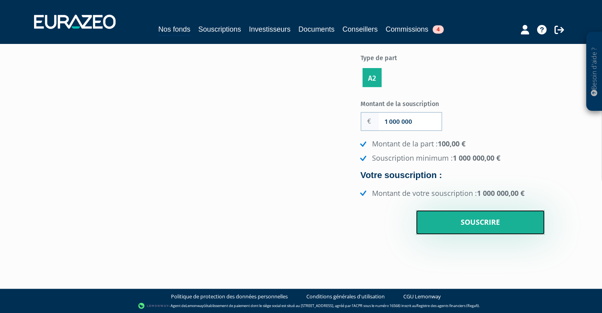
click at [460, 219] on input "Souscrire" at bounding box center [480, 222] width 129 height 25
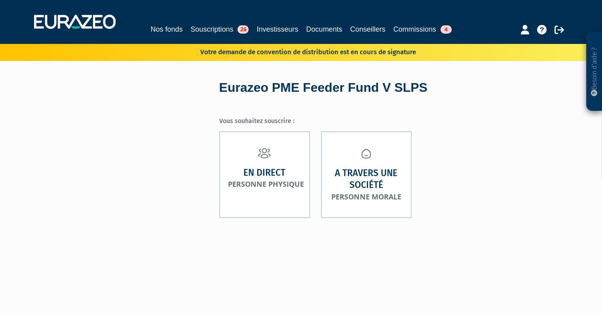
click at [79, 193] on div "Eurazeo PME Feeder Fund V SLPS Vous souhaitez souscrire : En direct Personne ph…" at bounding box center [301, 193] width 497 height 225
click at [66, 195] on div "Eurazeo PME Feeder Fund V SLPS Vous souhaitez souscrire : En direct Personne ph…" at bounding box center [301, 193] width 497 height 225
